Goal: Task Accomplishment & Management: Complete application form

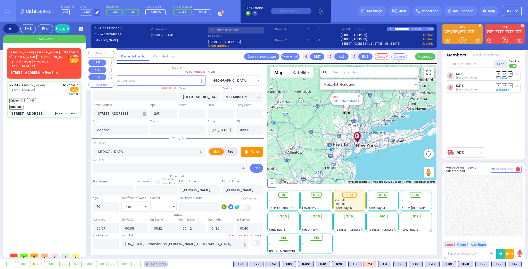
select select "[GEOGRAPHIC_DATA]"
select select "Year"
select select "[DEMOGRAPHIC_DATA]"
click at [40, 65] on div "[PHONE_NUMBER]" at bounding box center [35, 66] width 53 height 4
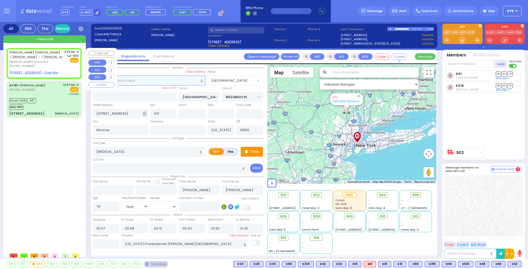
type input "2"
type input "1"
select select
radio input "true"
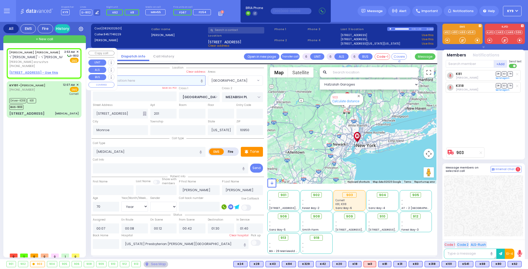
type input "[PERSON_NAME]"
select select
type input "02:53"
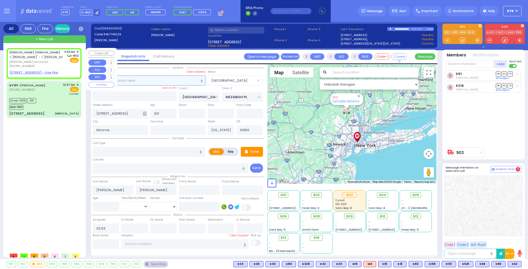
select select "Hatzalah Garages"
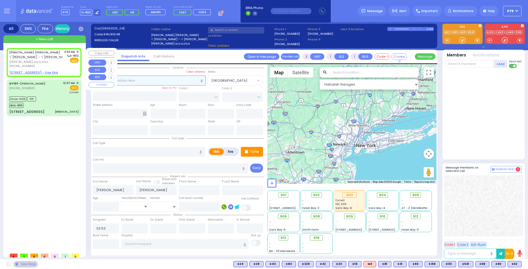
select select
radio input "true"
select select
select select "Hatzalah Garages"
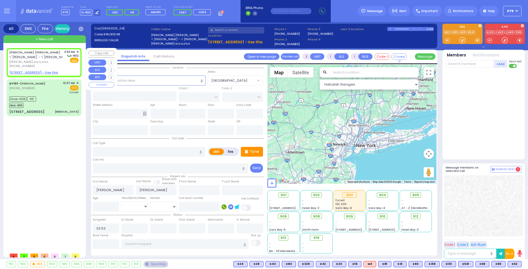
click at [41, 71] on u "[STREET_ADDRESS] - Use this" at bounding box center [33, 72] width 49 height 4
select select
radio input "true"
select select
select select "Hatzalah Garages"
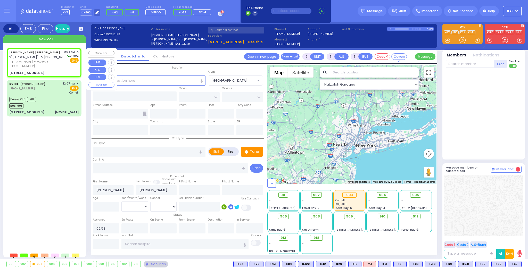
select select
radio input "true"
select select
select select "Hatzalah Garages"
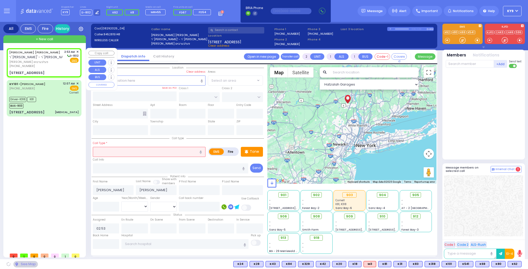
type input "[PERSON_NAME][GEOGRAPHIC_DATA]"
type input "BEER SHAVA ST"
type input "[STREET_ADDRESS]"
type input "301"
type input "[PERSON_NAME]"
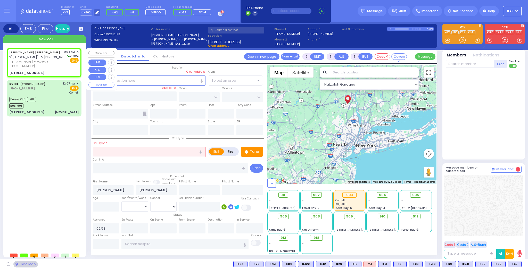
type input "[US_STATE]"
type input "10950"
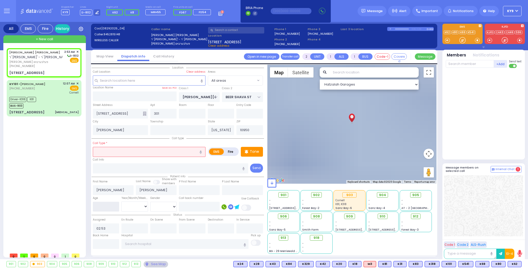
click at [113, 202] on input "number" at bounding box center [106, 207] width 27 height 10
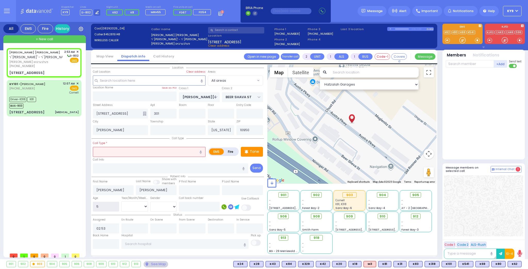
type input "5"
click at [127, 205] on select "Year Month Week Day" at bounding box center [134, 207] width 27 height 10
select select
radio input "true"
select select
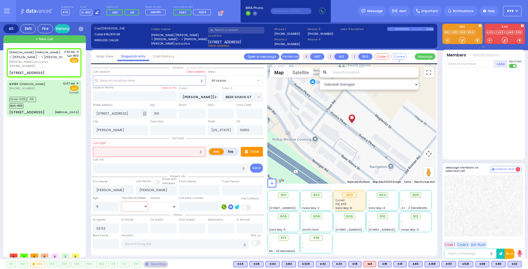
select select "Hatzalah Garages"
select select "Year"
click at [121, 202] on select "Year Month Week Day" at bounding box center [134, 207] width 27 height 10
select select
radio input "true"
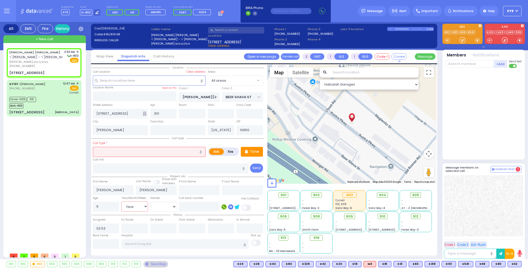
select select "Year"
select select "Hatzalah Garages"
click at [136, 207] on select "Year Month Week Day" at bounding box center [134, 207] width 27 height 10
select select "Month"
click at [121, 202] on select "Year Month Week Day" at bounding box center [134, 207] width 27 height 10
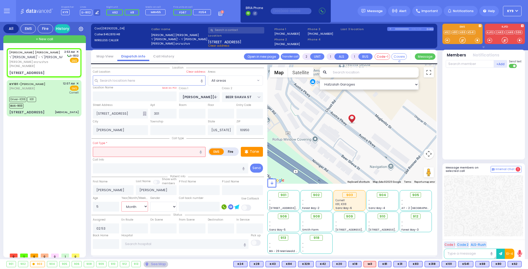
select select
radio input "true"
select select "Month"
select select "Hatzalah Garages"
click at [113, 153] on input "text" at bounding box center [149, 152] width 113 height 10
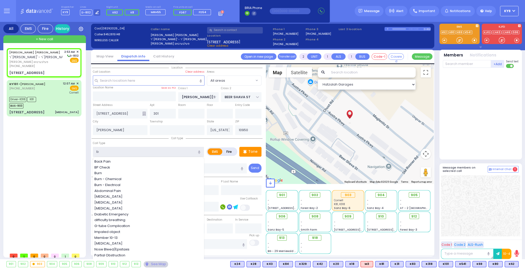
type input "br"
select select
radio input "true"
select select "Month"
select select "Hatzalah Garages"
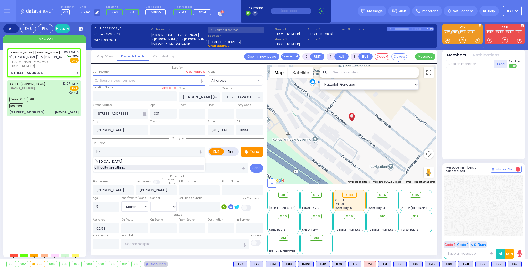
click at [124, 167] on span "difficulty breathing" at bounding box center [110, 167] width 33 height 5
type input "difficulty breathing"
select select
radio input "true"
select select "Month"
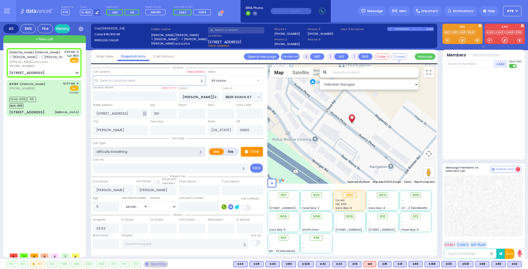
select select "Hatzalah Garages"
click at [127, 82] on input "text" at bounding box center [149, 81] width 113 height 10
select select
radio input "true"
select select "Month"
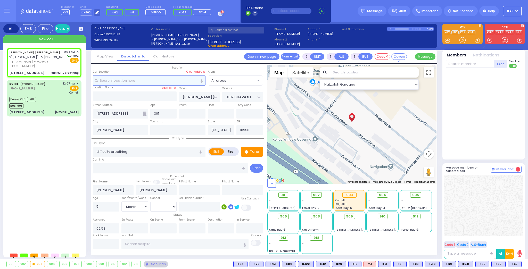
select select "Hatzalah Garages"
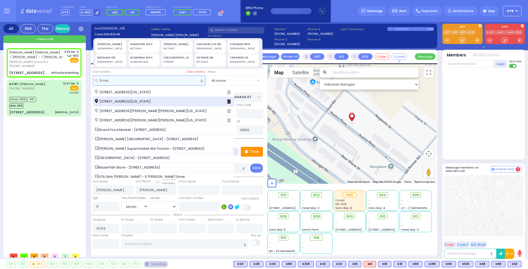
type input "5 ma"
click at [126, 100] on span "[STREET_ADDRESS][US_STATE]" at bounding box center [124, 101] width 58 height 5
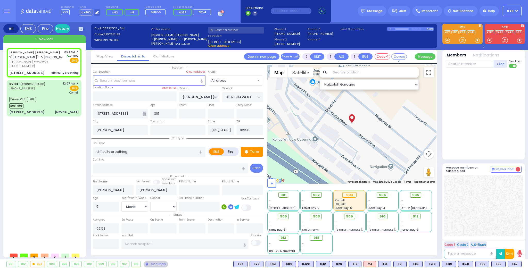
select select
radio input "true"
select select "Month"
select select "Hatzalah Garages"
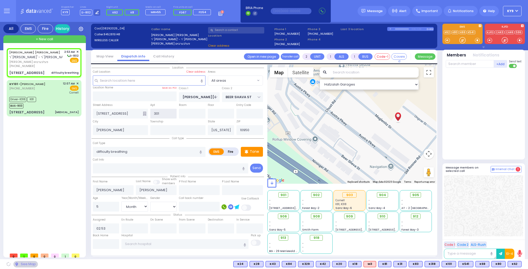
type input "CHUST RD"
type input "[STREET_ADDRESS]"
type input "Monroe"
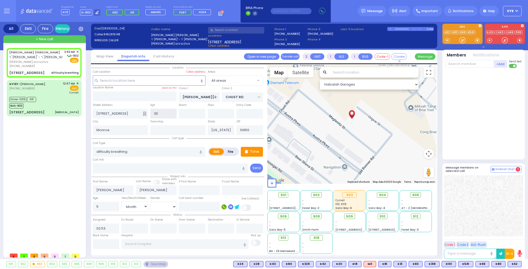
type input "304"
select select
radio input "true"
select select "Month"
select select "Hatzalah Garages"
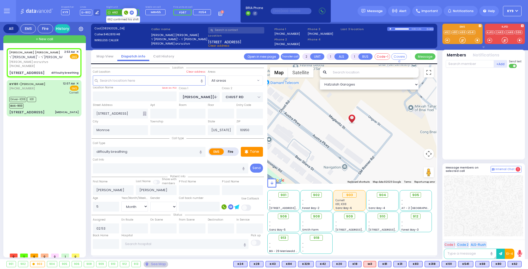
click at [115, 12] on span "K62" at bounding box center [114, 12] width 16 height 6
select select
radio input "true"
select select "Month"
type input "02:54"
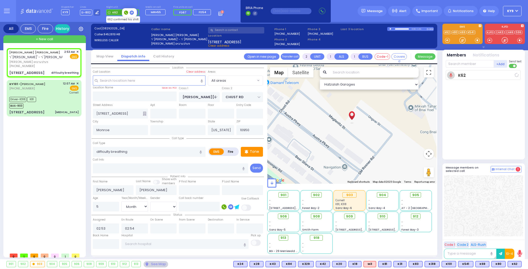
select select "Hatzalah Garages"
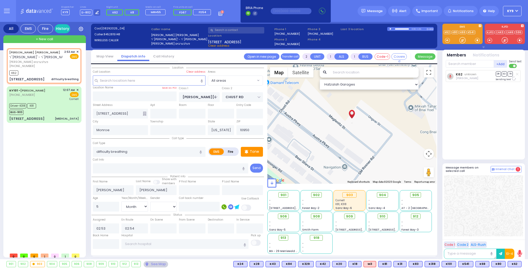
select select
radio input "true"
select select "Month"
select select "Hatzalah Garages"
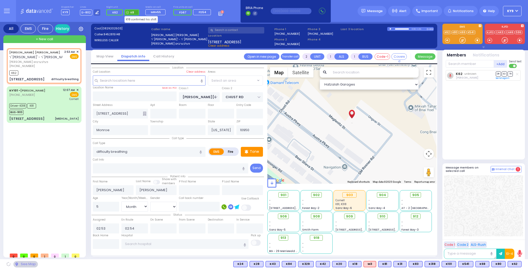
radio input "true"
select select "Month"
select select "All areas"
select select "Hatzalah Garages"
click at [130, 12] on span "K8" at bounding box center [132, 12] width 4 height 4
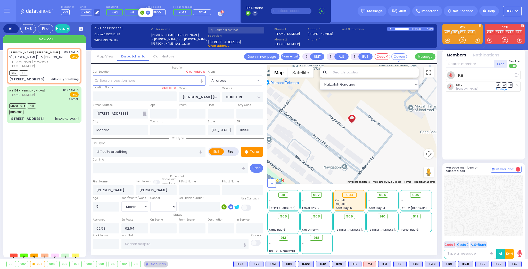
select select
radio input "true"
select select "Month"
select select "Hatzalah Garages"
click at [461, 40] on div at bounding box center [462, 40] width 5 height 5
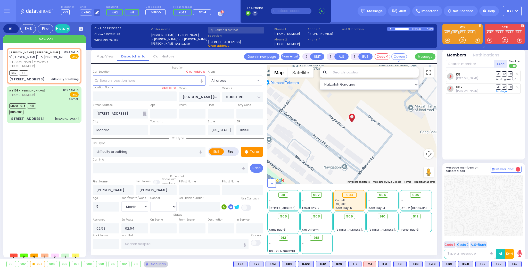
click at [477, 39] on span at bounding box center [477, 40] width 5 height 5
click at [464, 39] on div at bounding box center [462, 40] width 5 height 5
click at [463, 40] on div at bounding box center [462, 40] width 5 height 5
click at [462, 39] on div at bounding box center [462, 40] width 5 height 5
click at [517, 264] on span "K83" at bounding box center [514, 264] width 13 height 6
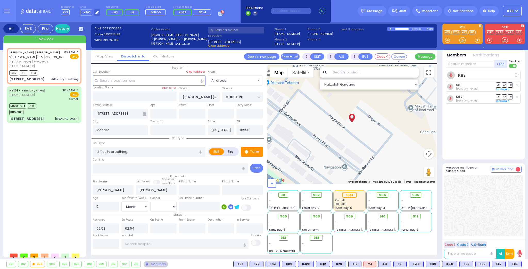
select select
radio input "true"
select select "Month"
select select "Hatzalah Garages"
click at [385, 217] on span "910" at bounding box center [384, 216] width 6 height 5
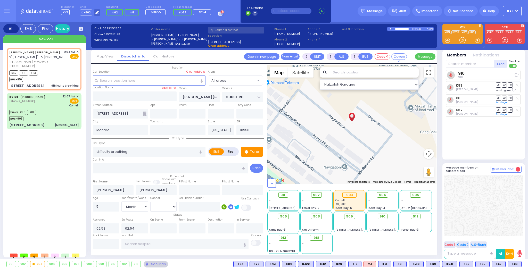
select select
radio input "true"
select select "Month"
select select "Hatzalah Garages"
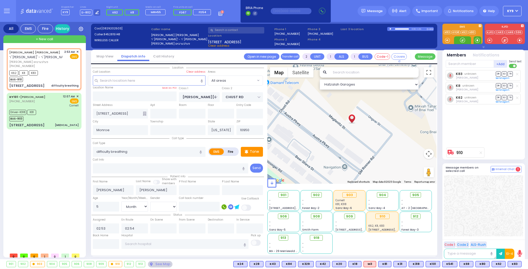
click at [477, 40] on span at bounding box center [477, 40] width 5 height 5
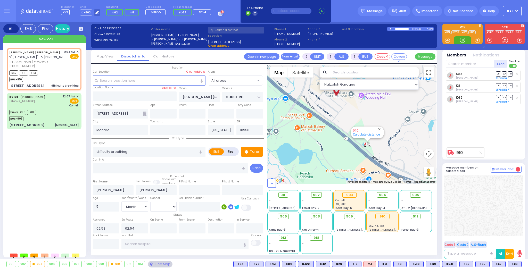
click at [463, 39] on div at bounding box center [462, 40] width 5 height 5
drag, startPoint x: 462, startPoint y: 41, endPoint x: 327, endPoint y: 53, distance: 136.3
click at [461, 41] on div at bounding box center [462, 40] width 5 height 5
click at [172, 115] on input "text" at bounding box center [163, 114] width 27 height 10
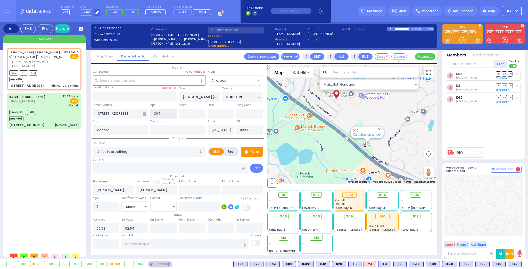
type input "304"
select select
radio input "true"
select select "Month"
select select "Hatzalah Garages"
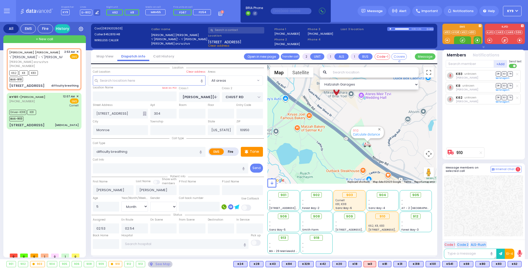
click at [475, 39] on span at bounding box center [477, 40] width 5 height 5
click at [461, 39] on div at bounding box center [462, 40] width 5 height 5
click at [477, 39] on span at bounding box center [477, 40] width 5 height 5
click at [460, 39] on div at bounding box center [462, 40] width 5 height 5
click at [474, 40] on span at bounding box center [477, 40] width 8 height 8
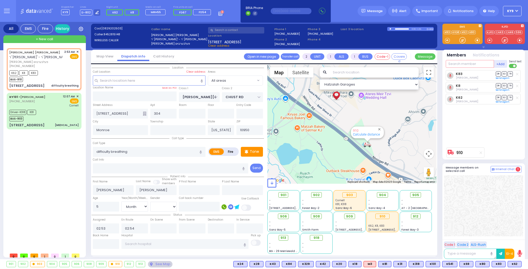
click at [464, 63] on input "text" at bounding box center [470, 64] width 48 height 8
type input "165"
click at [468, 74] on div "KY165" at bounding box center [463, 74] width 26 height 5
select select
radio input "true"
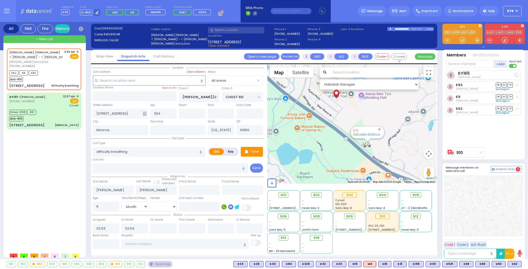
select select "Month"
select select "Hatzalah Garages"
click at [462, 38] on div at bounding box center [462, 40] width 5 height 5
click at [60, 116] on div "Driver-K318 K81 BUS-903" at bounding box center [43, 114] width 69 height 13
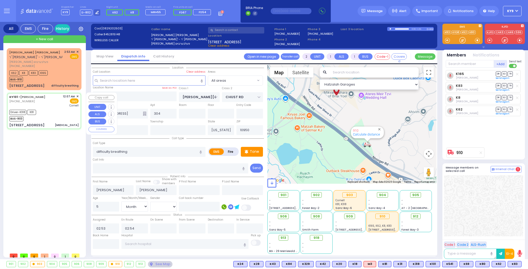
type input "6"
select select
type input "[MEDICAL_DATA]"
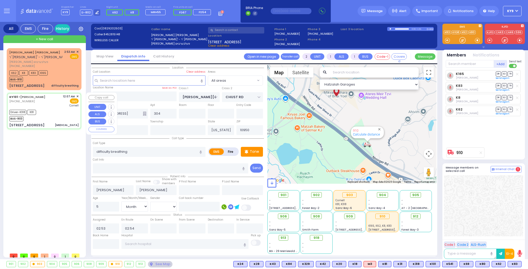
radio input "true"
type input "[PERSON_NAME]"
type input "70"
select select "Year"
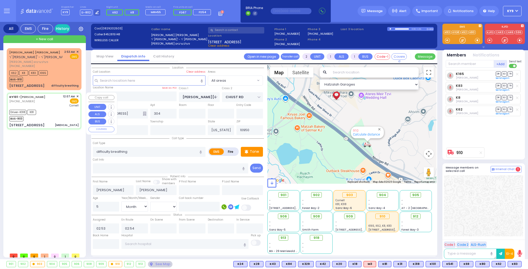
select select "[DEMOGRAPHIC_DATA]"
type input "00:07"
type input "00:08"
type input "00:12"
type input "00:42"
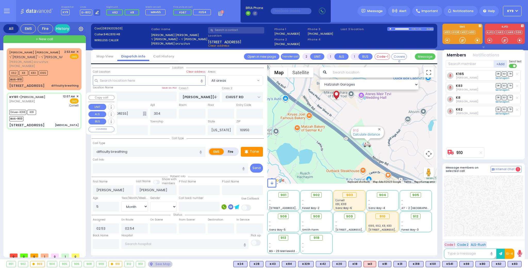
type input "01:30"
type input "01:40"
type input "[US_STATE] Presbyterian [PERSON_NAME][GEOGRAPHIC_DATA]"
type input "[GEOGRAPHIC_DATA]"
type input "MEZABISH PL"
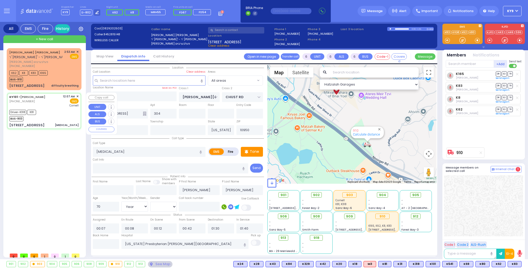
type input "[STREET_ADDRESS]"
type input "201"
select select "[GEOGRAPHIC_DATA]"
select select "Hatzalah Garages"
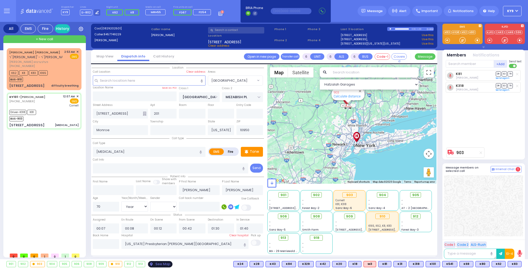
click at [152, 264] on div "See Map" at bounding box center [160, 264] width 24 height 6
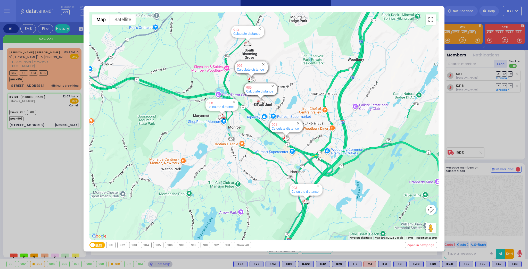
click at [135, 246] on div "903" at bounding box center [134, 245] width 10 height 6
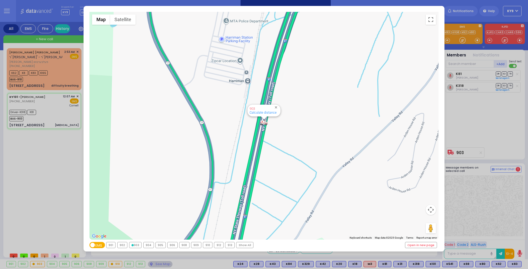
click at [135, 246] on div "903" at bounding box center [135, 245] width 12 height 6
click at [153, 263] on div "← Move left → Move right ↑ Move up ↓ Move down + Zoom in - Zoom out Home Jump l…" at bounding box center [264, 134] width 528 height 269
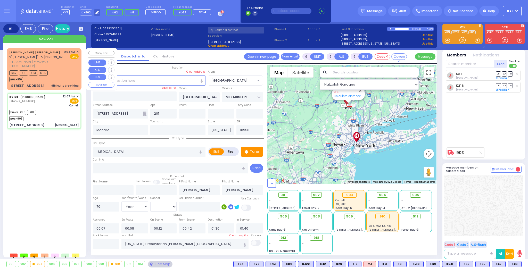
click at [59, 62] on span "[PERSON_NAME] פעלבערבוים" at bounding box center [35, 62] width 53 height 4
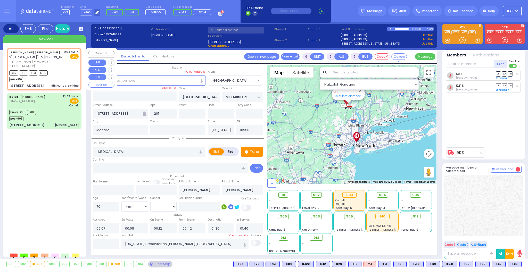
type input "2"
type input "1"
select select
type input "difficulty breathing"
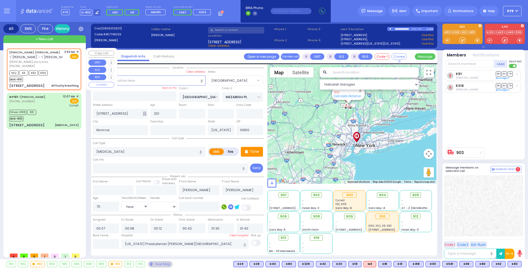
radio input "true"
type input "[PERSON_NAME]"
type input "5"
select select "Month"
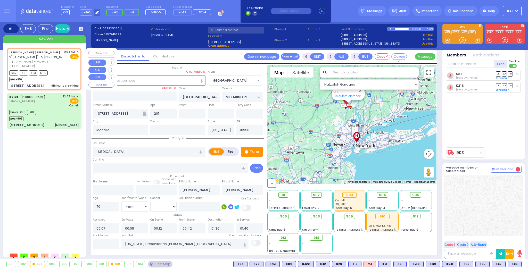
select select
type input "02:53"
type input "02:54"
type input "[PERSON_NAME][GEOGRAPHIC_DATA]"
type input "CHUST RD"
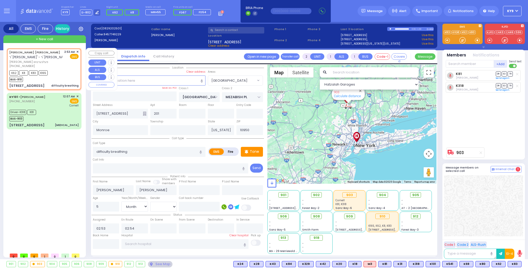
type input "[STREET_ADDRESS]"
type input "304"
select select "Hatzalah Garages"
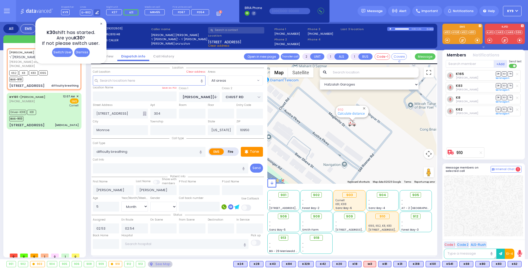
click at [81, 54] on div "Dismiss" at bounding box center [81, 52] width 15 height 9
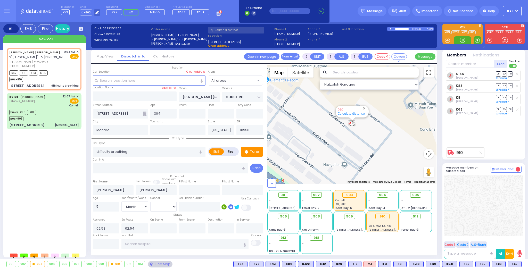
click at [478, 40] on span at bounding box center [477, 40] width 5 height 5
click at [476, 40] on span at bounding box center [477, 40] width 5 height 5
click at [461, 41] on div at bounding box center [462, 40] width 5 height 5
click at [461, 41] on div at bounding box center [462, 40] width 6 height 6
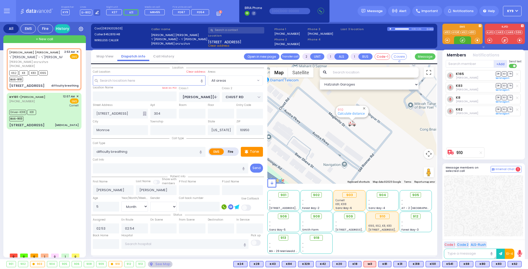
click at [463, 40] on div at bounding box center [462, 40] width 5 height 5
click at [461, 40] on div at bounding box center [462, 40] width 5 height 5
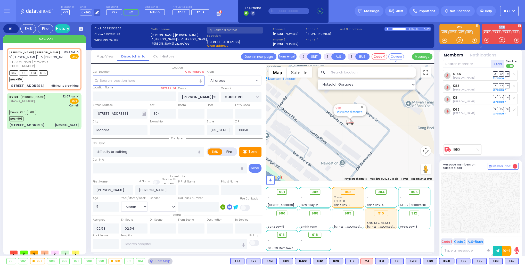
click at [460, 41] on icon at bounding box center [459, 40] width 6 height 6
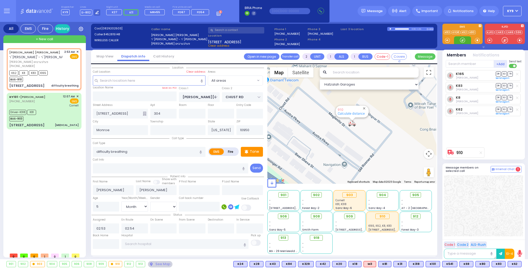
click at [460, 39] on div at bounding box center [462, 40] width 5 height 5
click at [462, 39] on div at bounding box center [462, 40] width 5 height 5
click at [462, 39] on icon at bounding box center [461, 39] width 1 height 1
click at [462, 39] on div at bounding box center [462, 40] width 5 height 5
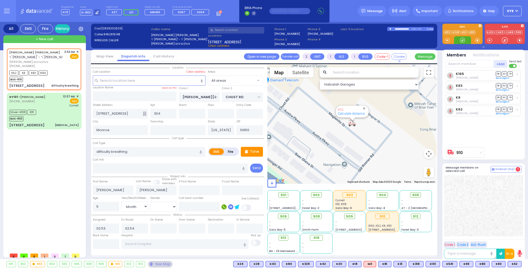
click at [462, 40] on div at bounding box center [462, 40] width 5 height 5
click at [461, 40] on div at bounding box center [462, 40] width 5 height 5
click at [459, 65] on input "text" at bounding box center [470, 64] width 48 height 8
type input "55"
click at [470, 83] on div "MedicRH55" at bounding box center [463, 84] width 26 height 5
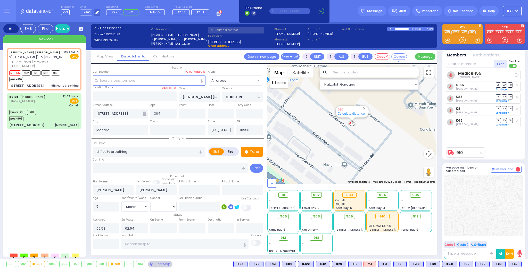
select select
radio input "true"
select select "Month"
select select "Hatzalah Garages"
select select
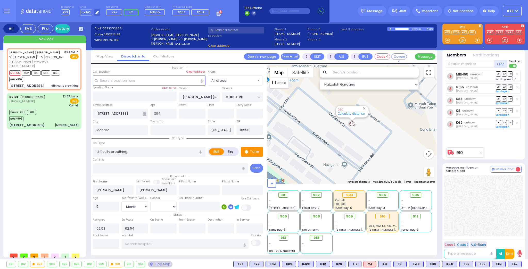
radio input "true"
select select "Month"
select select "Hatzalah Garages"
